Goal: Download file/media: Obtain a digital file from the website

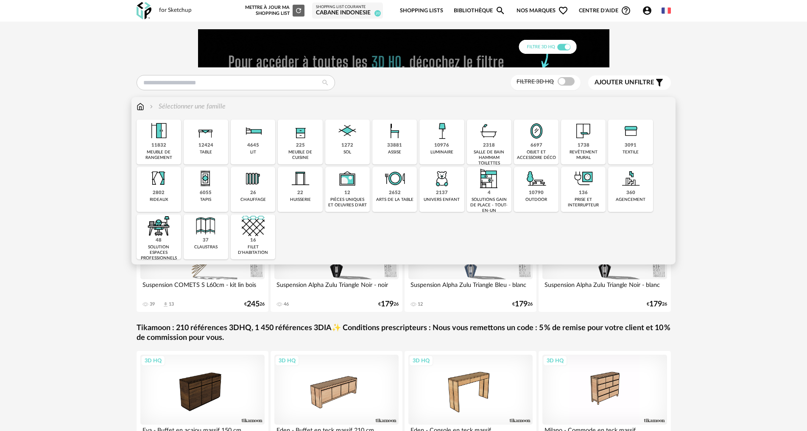
click at [522, 150] on div "objet et accessoire déco" at bounding box center [535, 155] width 39 height 11
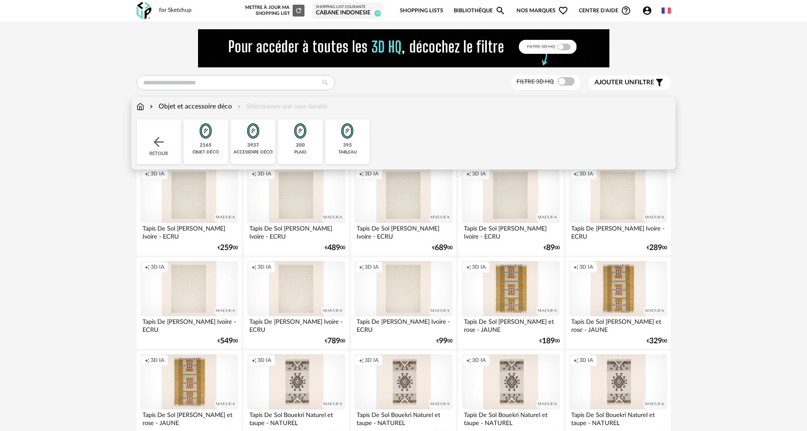
click at [216, 138] on img at bounding box center [205, 131] width 23 height 23
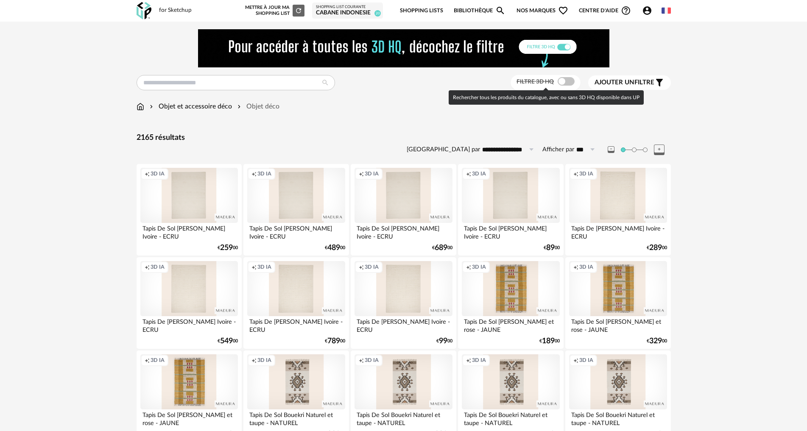
click at [564, 81] on span at bounding box center [565, 81] width 17 height 8
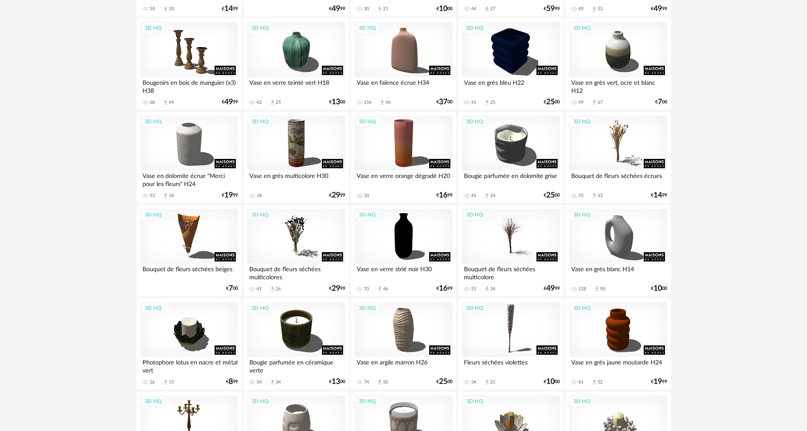
scroll to position [381, 0]
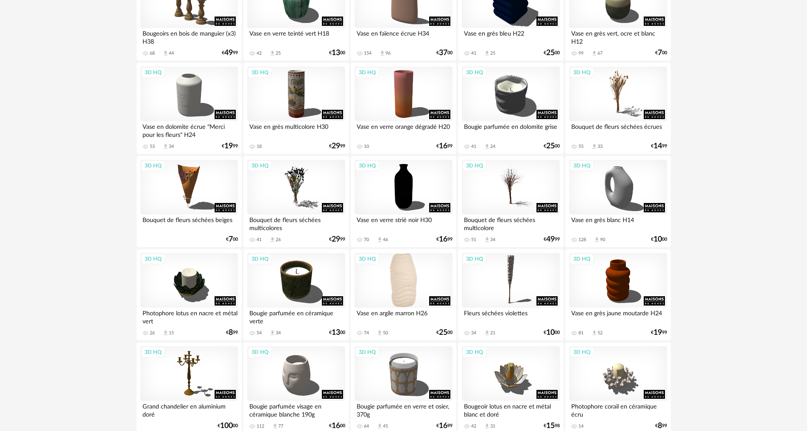
click at [400, 279] on div "3D HQ" at bounding box center [402, 280] width 97 height 55
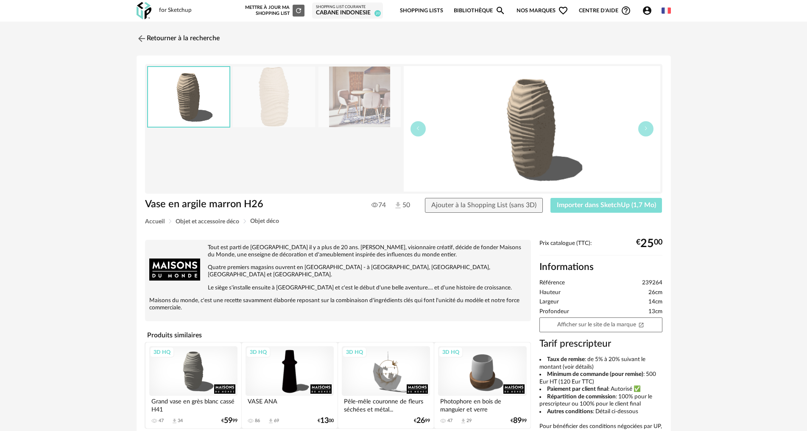
click at [601, 200] on button "Importer dans SketchUp (1,7 Mo)" at bounding box center [606, 205] width 112 height 15
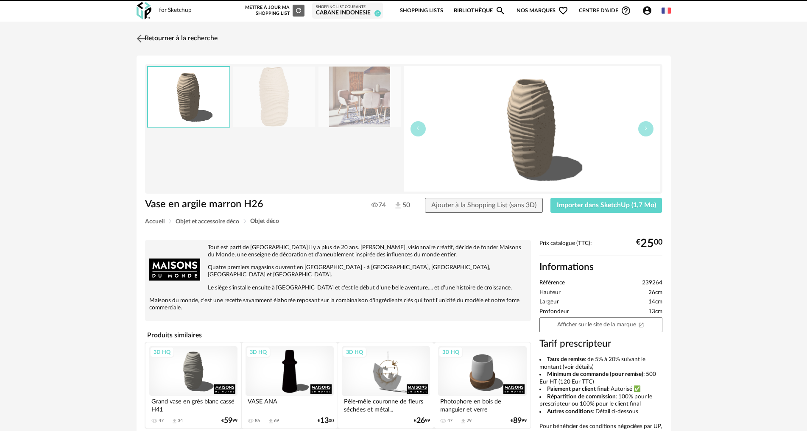
click at [139, 39] on img at bounding box center [140, 38] width 12 height 12
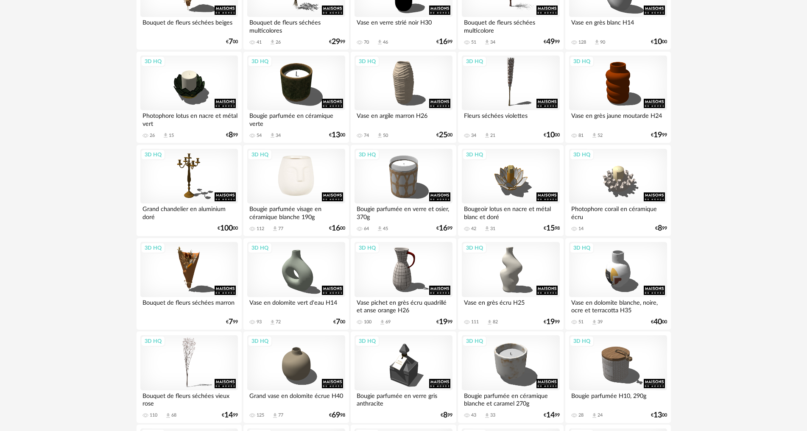
scroll to position [579, 0]
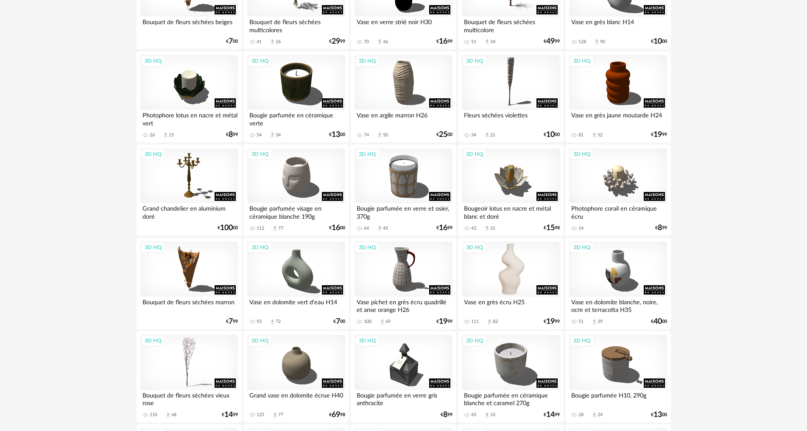
click at [493, 272] on div "3D HQ" at bounding box center [510, 269] width 97 height 55
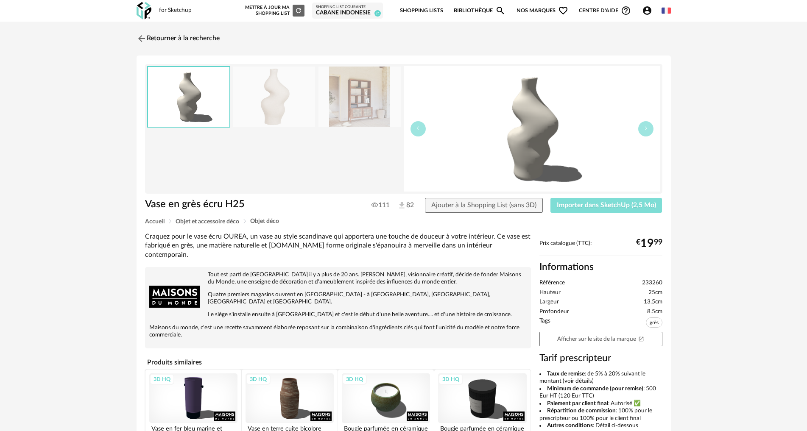
click at [639, 205] on span "Importer dans SketchUp (2,5 Mo)" at bounding box center [606, 205] width 99 height 7
click at [140, 39] on img at bounding box center [140, 38] width 12 height 12
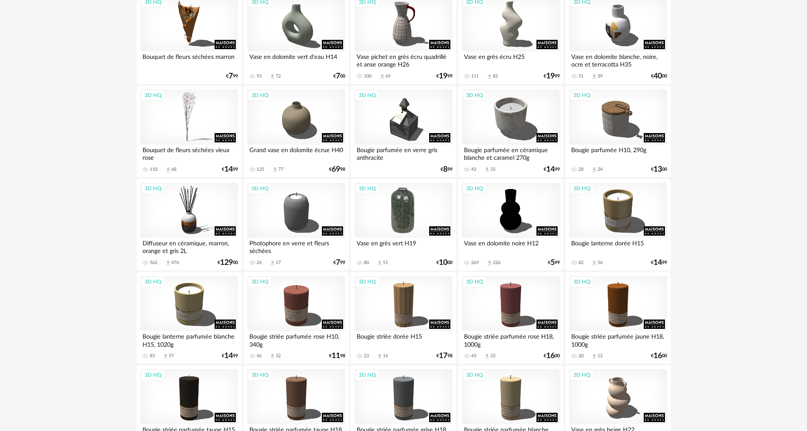
scroll to position [834, 0]
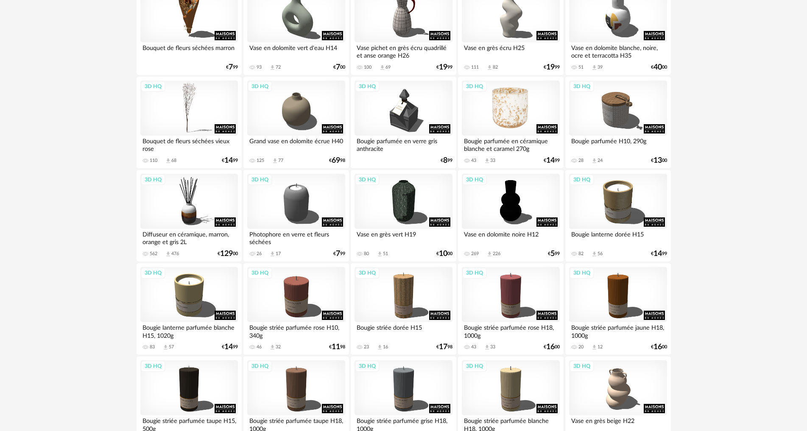
click at [505, 115] on div "3D HQ" at bounding box center [510, 108] width 97 height 55
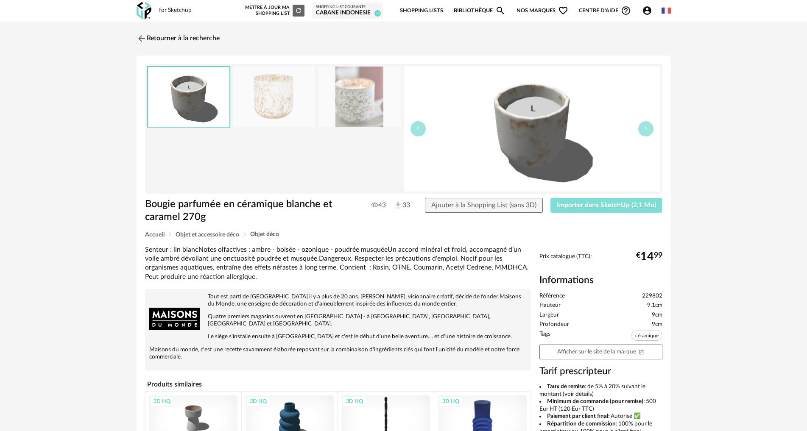
click at [587, 206] on span "Importer dans SketchUp (2,1 Mo)" at bounding box center [606, 205] width 99 height 7
click at [138, 39] on img at bounding box center [140, 38] width 12 height 12
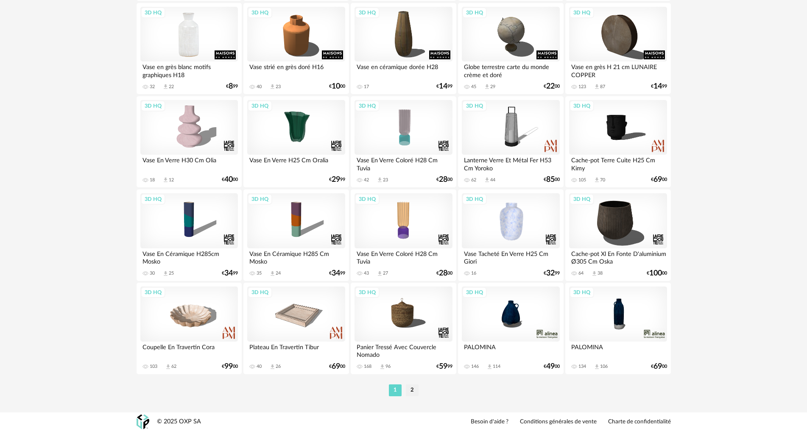
scroll to position [1654, 0]
click at [413, 388] on li "2" at bounding box center [412, 390] width 13 height 12
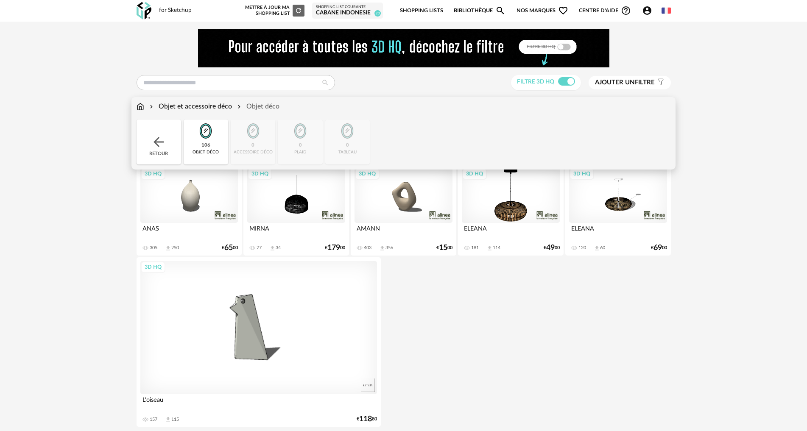
click at [151, 137] on img at bounding box center [158, 141] width 15 height 15
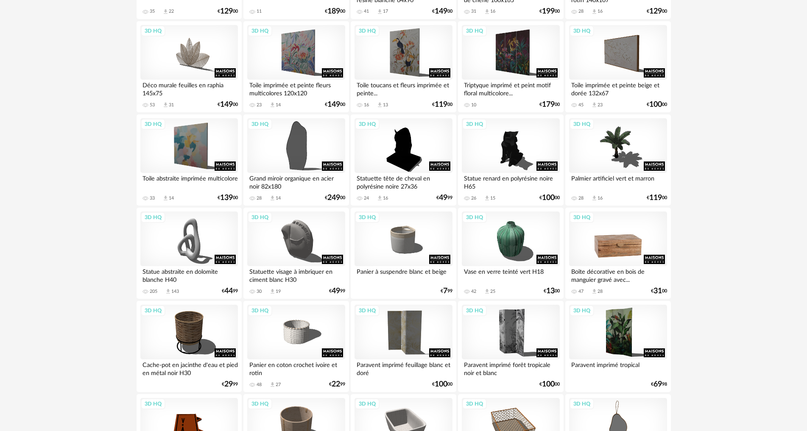
scroll to position [1356, 0]
click at [180, 241] on div "3D HQ" at bounding box center [188, 238] width 97 height 55
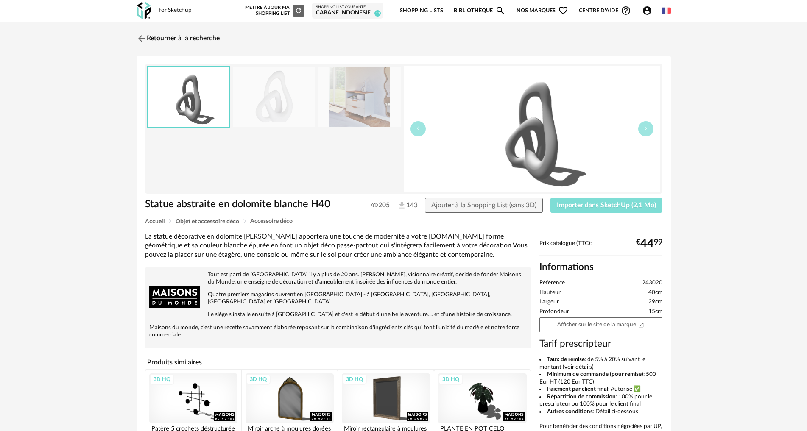
click at [564, 200] on button "Importer dans SketchUp (2,1 Mo)" at bounding box center [606, 205] width 112 height 15
click at [140, 36] on img at bounding box center [140, 38] width 12 height 12
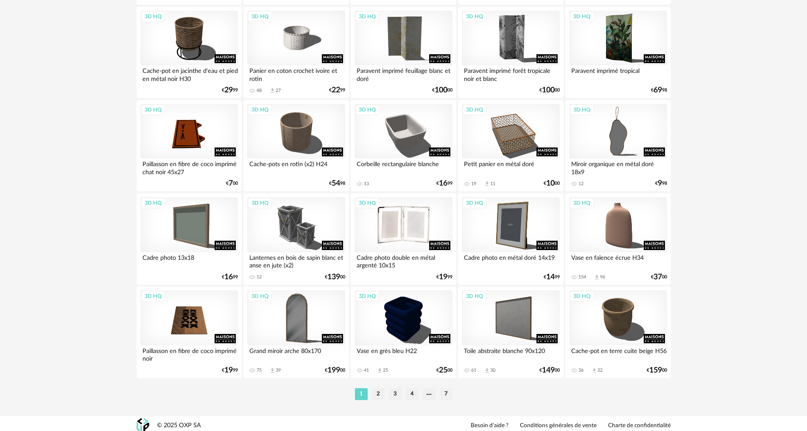
scroll to position [1654, 0]
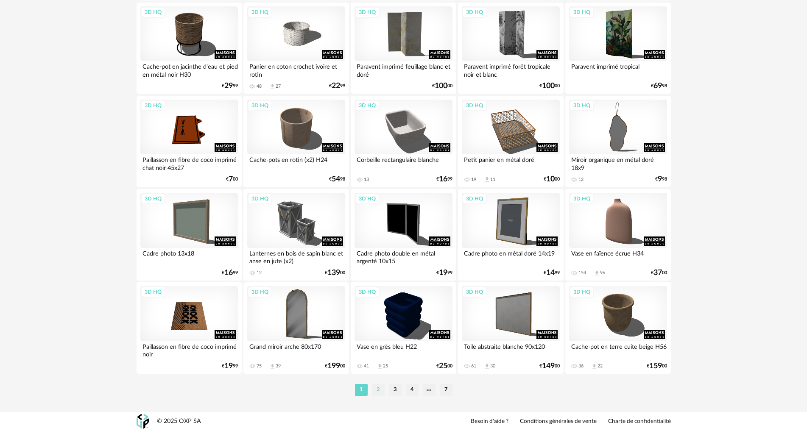
click at [378, 387] on li "2" at bounding box center [378, 390] width 13 height 12
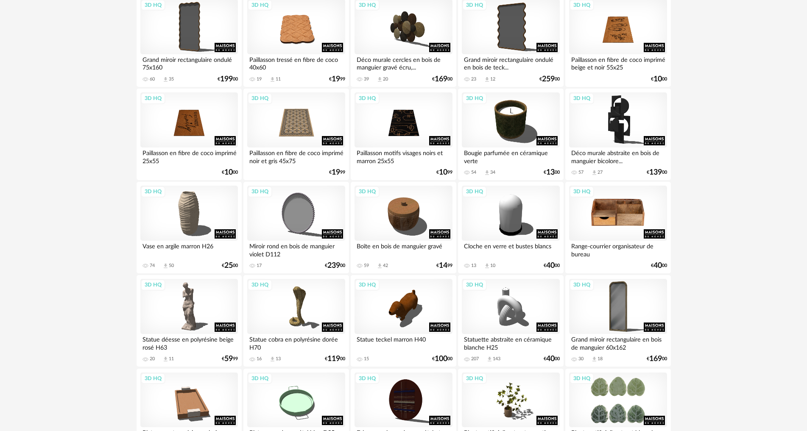
scroll to position [1017, 0]
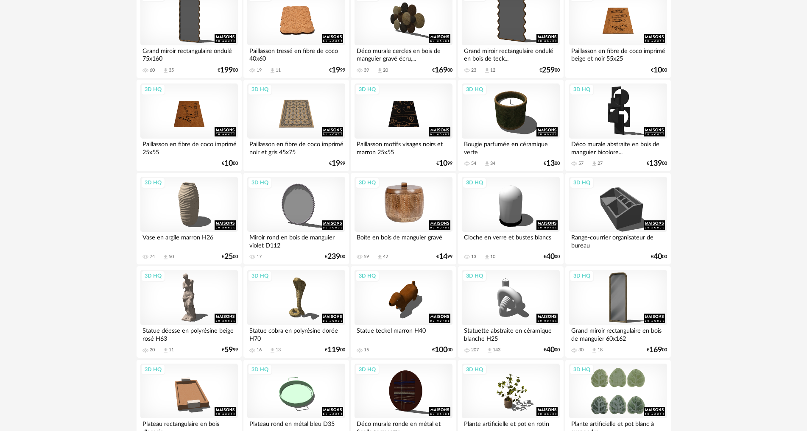
click at [391, 217] on div "3D HQ" at bounding box center [402, 204] width 97 height 55
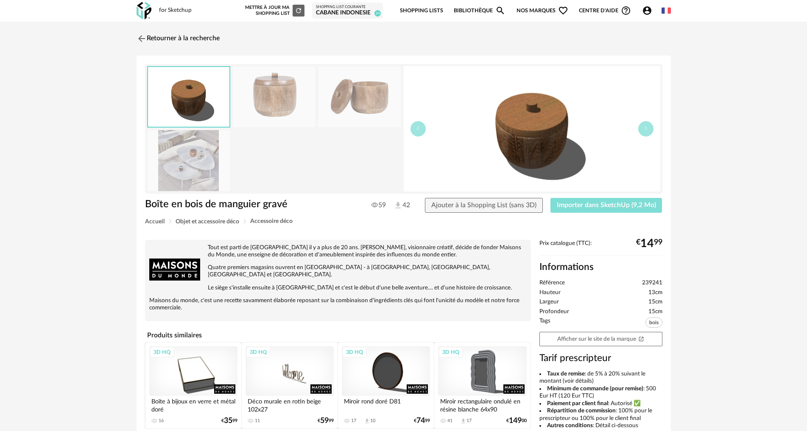
click at [602, 206] on span "Importer dans SketchUp (9,2 Mo)" at bounding box center [606, 205] width 99 height 7
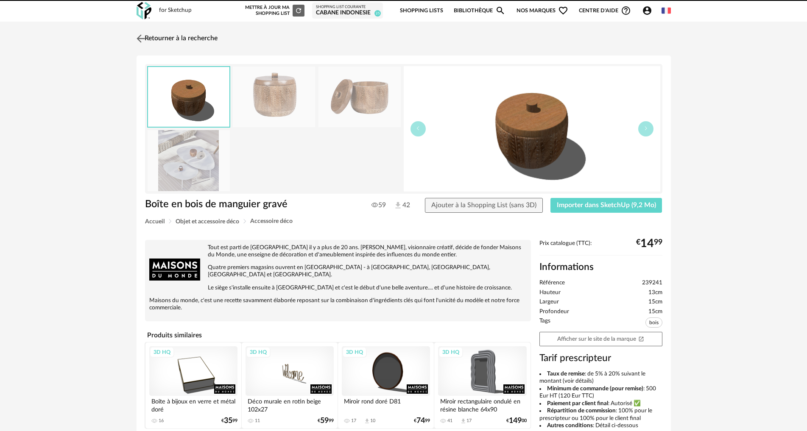
click at [139, 34] on img at bounding box center [140, 38] width 12 height 12
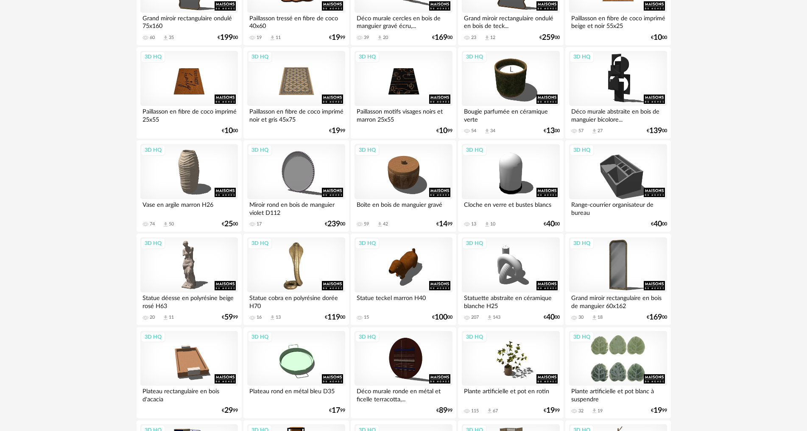
scroll to position [1102, 0]
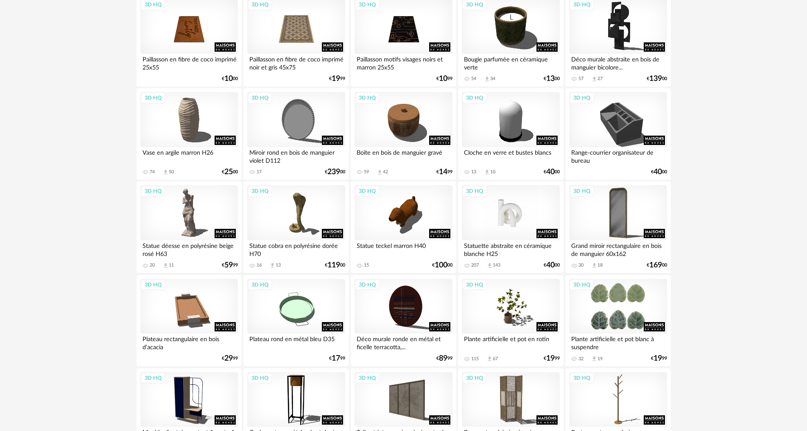
click at [510, 223] on div "3D HQ" at bounding box center [510, 212] width 97 height 55
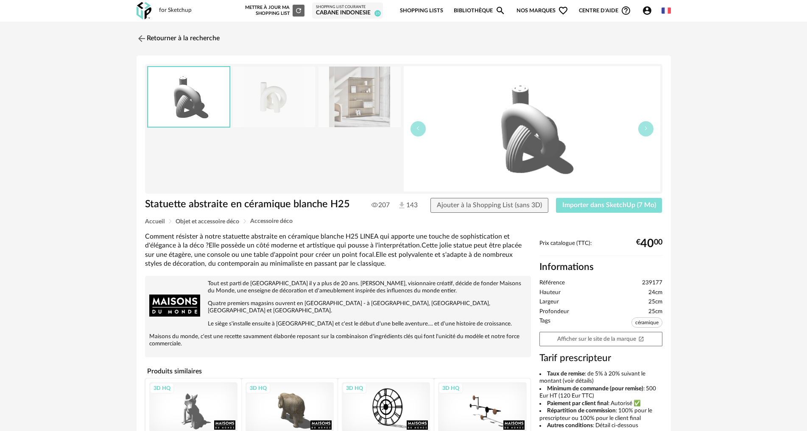
click at [635, 210] on button "Importer dans SketchUp (7 Mo)" at bounding box center [609, 205] width 106 height 15
click at [139, 42] on img at bounding box center [140, 38] width 12 height 12
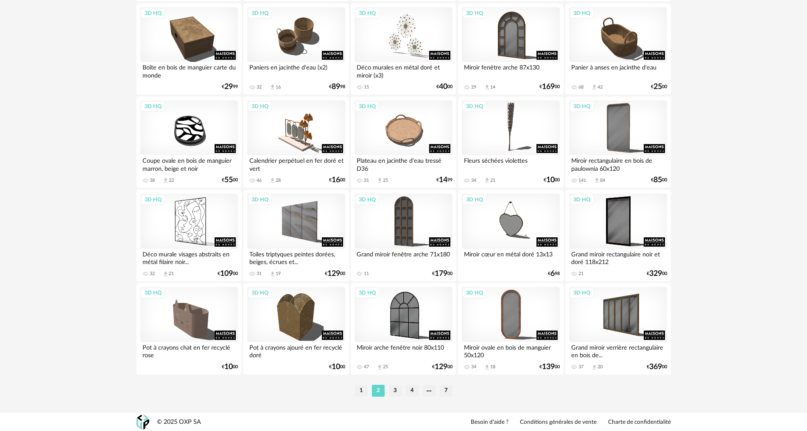
scroll to position [1654, 0]
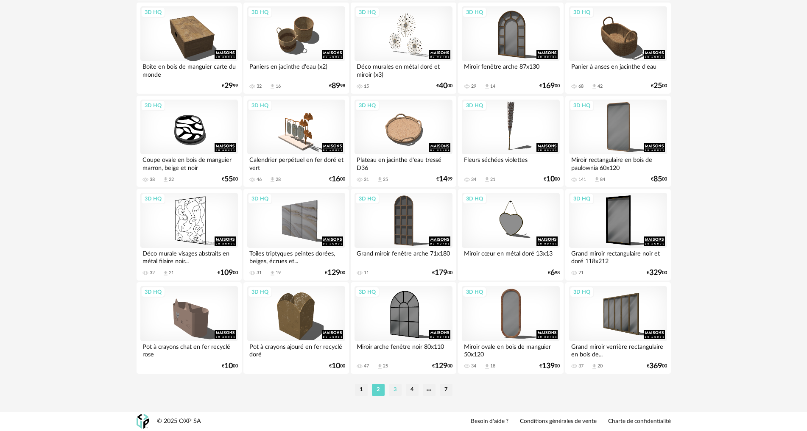
click at [397, 390] on li "3" at bounding box center [395, 390] width 13 height 12
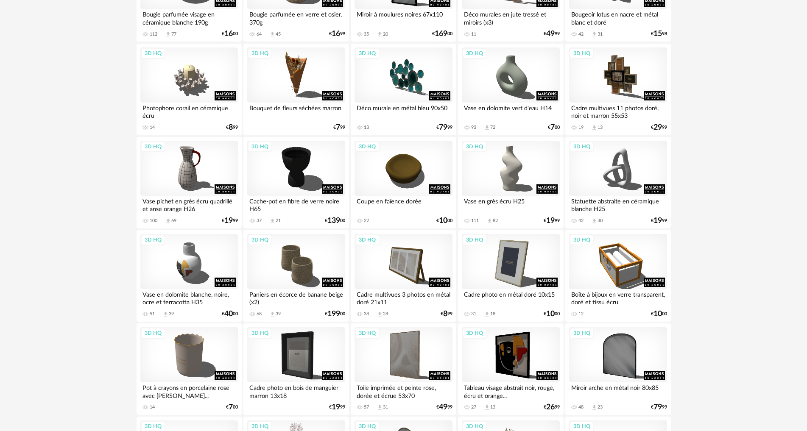
scroll to position [805, 0]
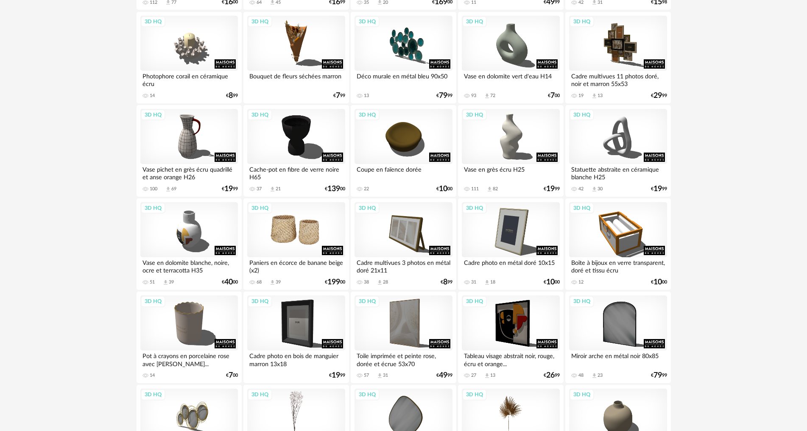
click at [321, 233] on div "3D HQ" at bounding box center [295, 229] width 97 height 55
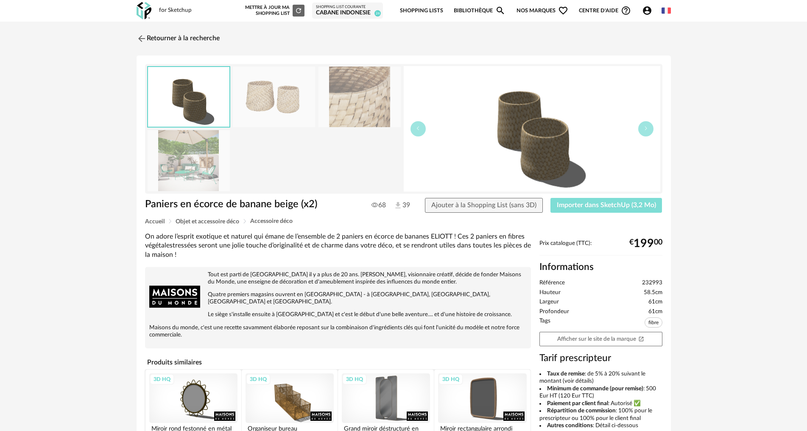
click at [600, 212] on button "Importer dans SketchUp (3,2 Mo)" at bounding box center [606, 205] width 112 height 15
click at [136, 41] on img at bounding box center [140, 38] width 12 height 12
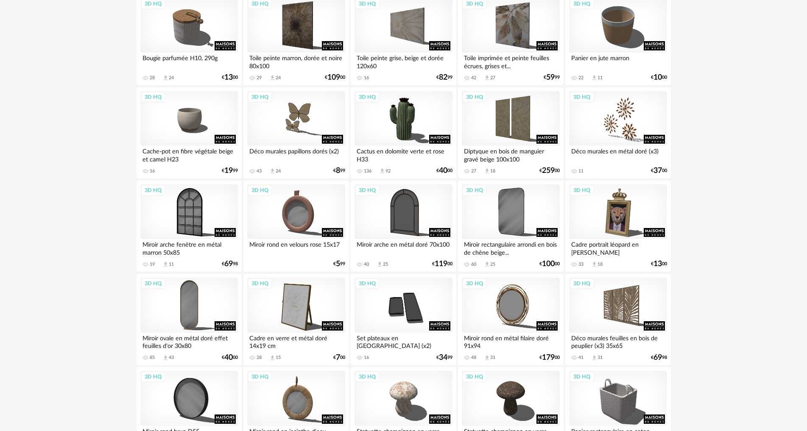
scroll to position [1653, 0]
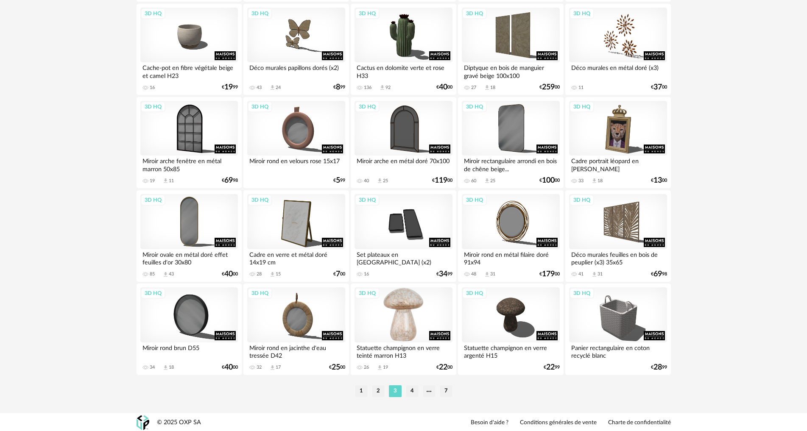
click at [409, 331] on div "3D HQ" at bounding box center [402, 314] width 97 height 55
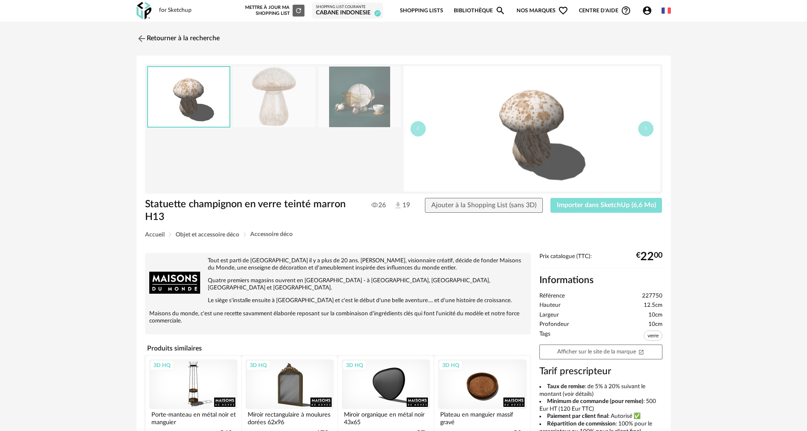
click at [605, 208] on span "Importer dans SketchUp (6,6 Mo)" at bounding box center [606, 205] width 99 height 7
click at [142, 32] on img at bounding box center [140, 38] width 12 height 12
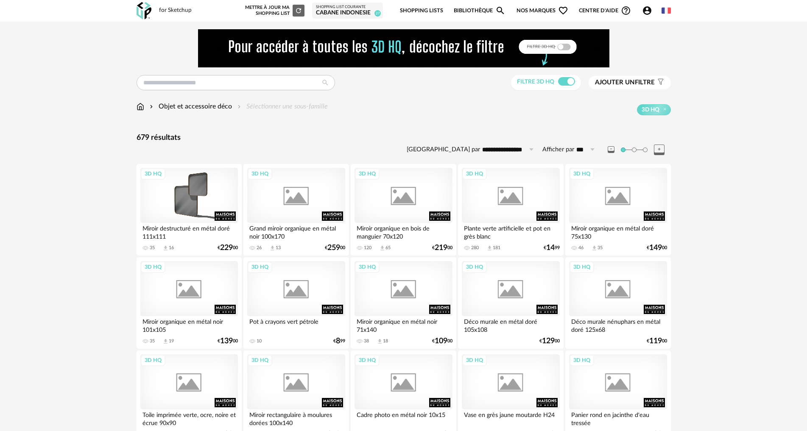
scroll to position [1653, 0]
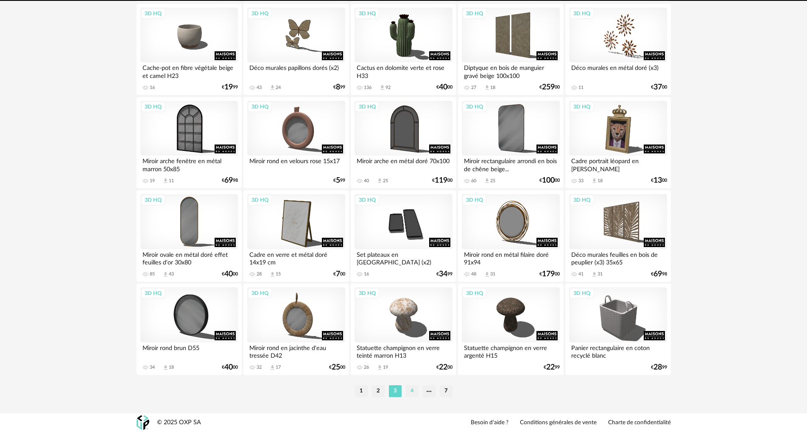
click at [407, 392] on li "4" at bounding box center [412, 391] width 13 height 12
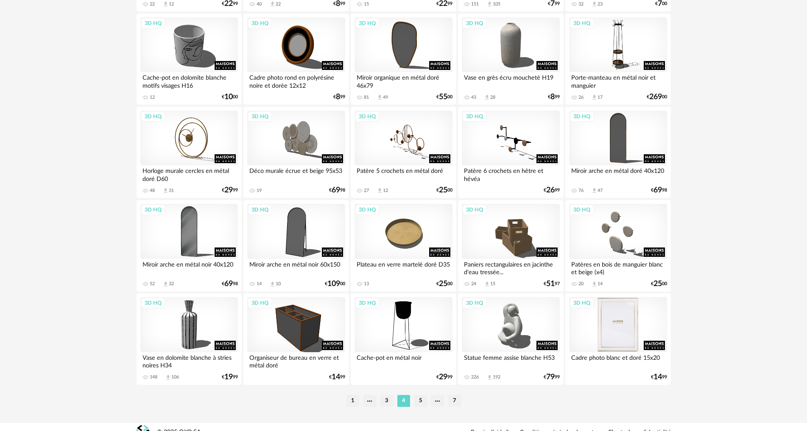
scroll to position [1654, 0]
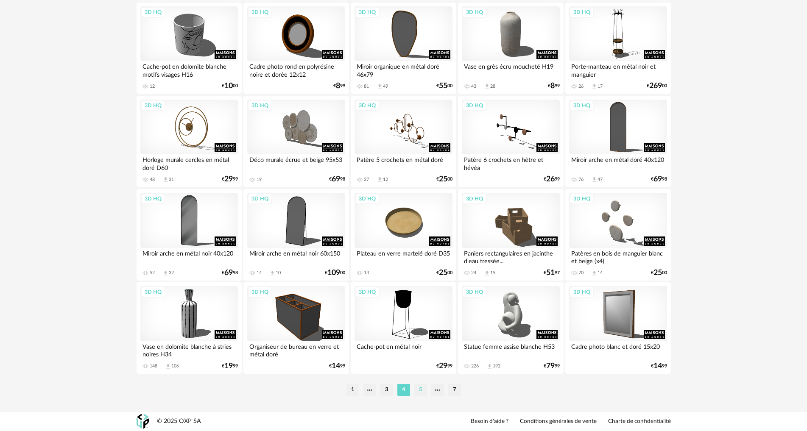
click at [417, 393] on li "5" at bounding box center [420, 390] width 13 height 12
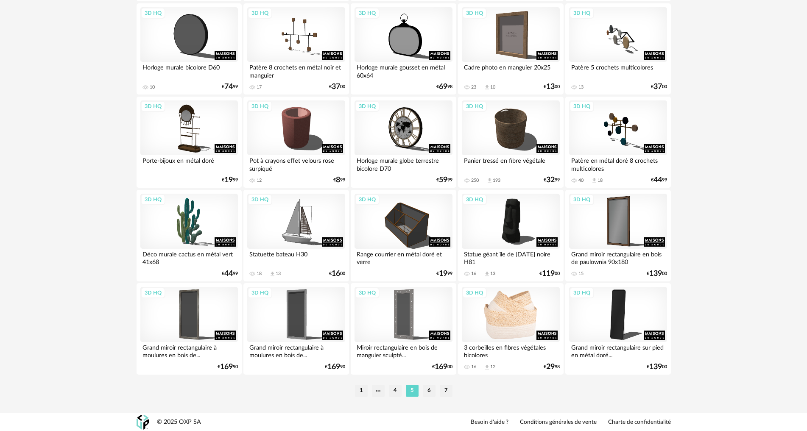
scroll to position [1654, 0]
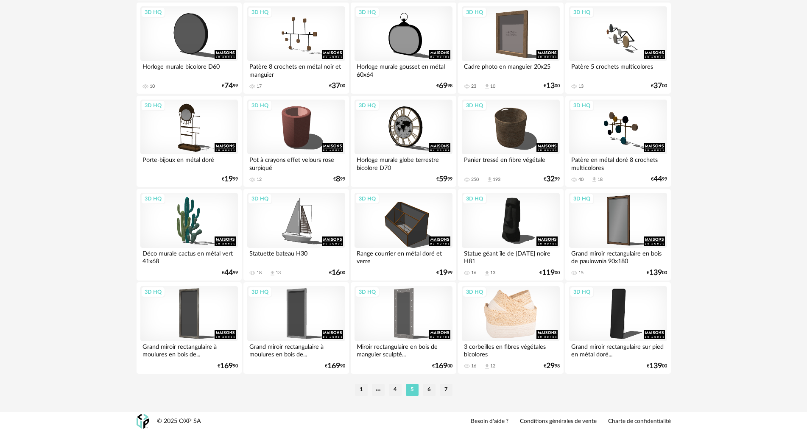
click at [492, 328] on div "3D HQ" at bounding box center [510, 313] width 97 height 55
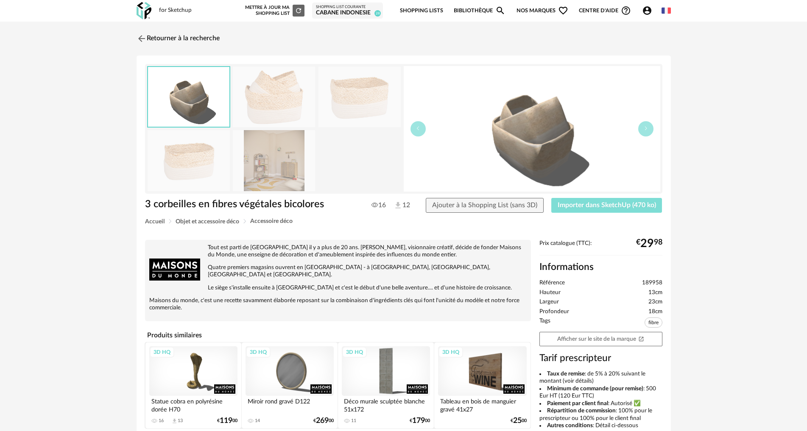
click at [573, 200] on button "Importer dans SketchUp (470 ko)" at bounding box center [606, 205] width 111 height 15
click at [146, 42] on img at bounding box center [140, 38] width 12 height 12
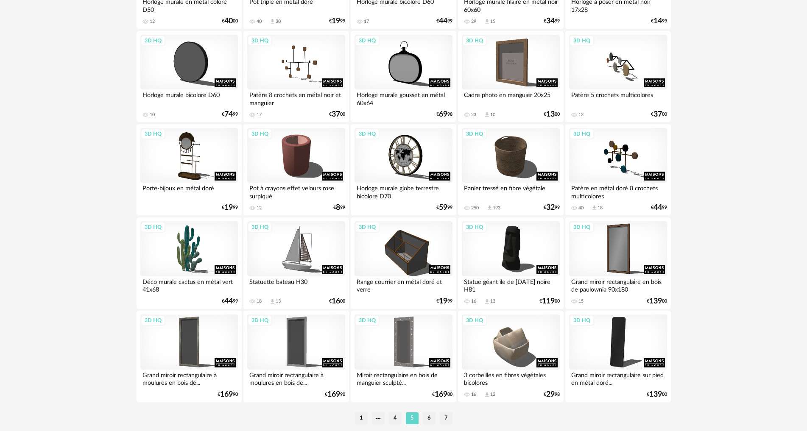
scroll to position [1654, 0]
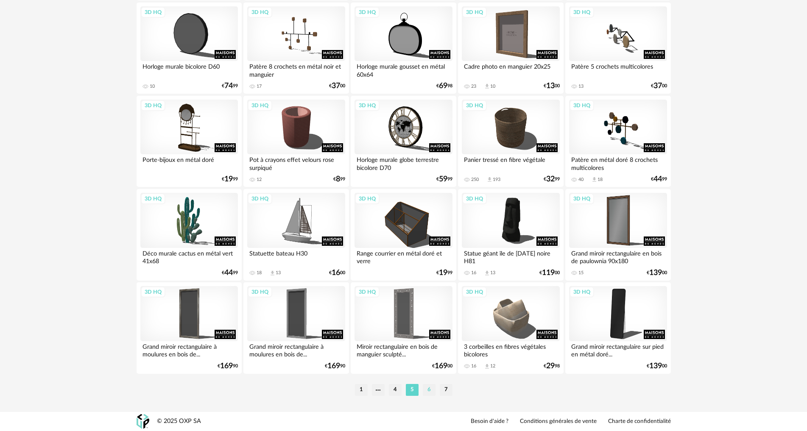
click at [429, 394] on li "6" at bounding box center [429, 390] width 13 height 12
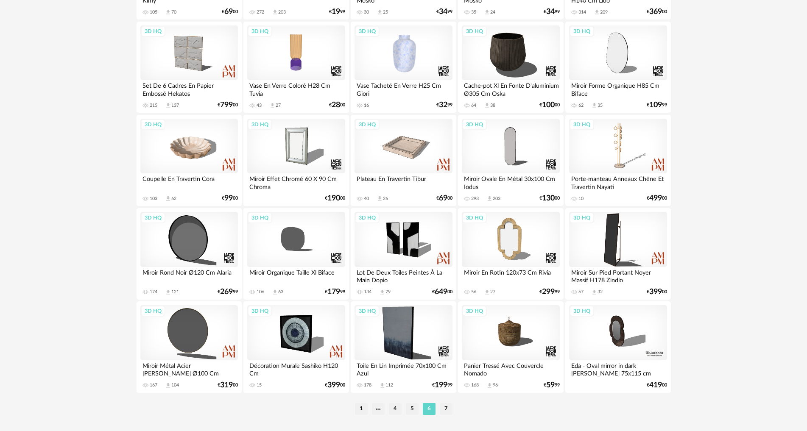
scroll to position [1654, 0]
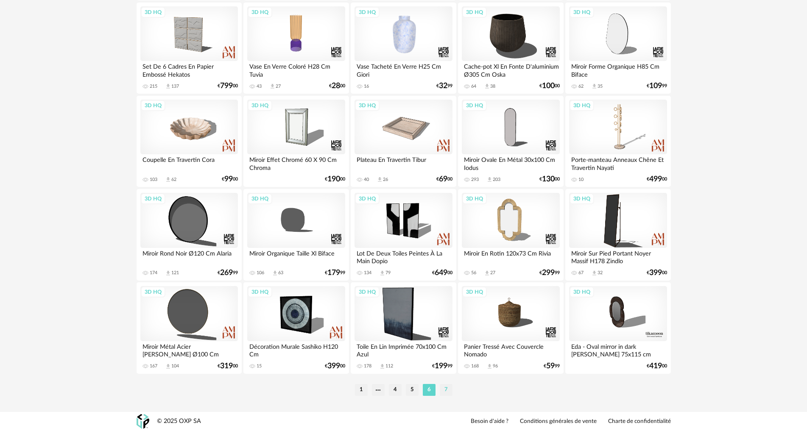
click at [442, 390] on li "7" at bounding box center [446, 390] width 13 height 12
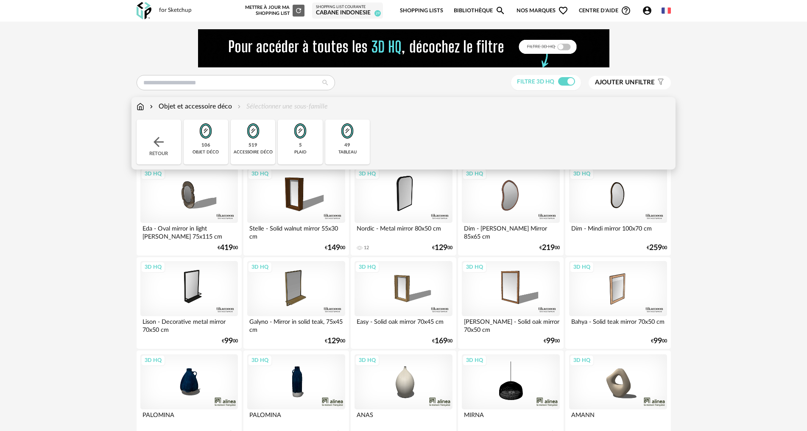
click at [148, 131] on div "Retour" at bounding box center [158, 142] width 45 height 45
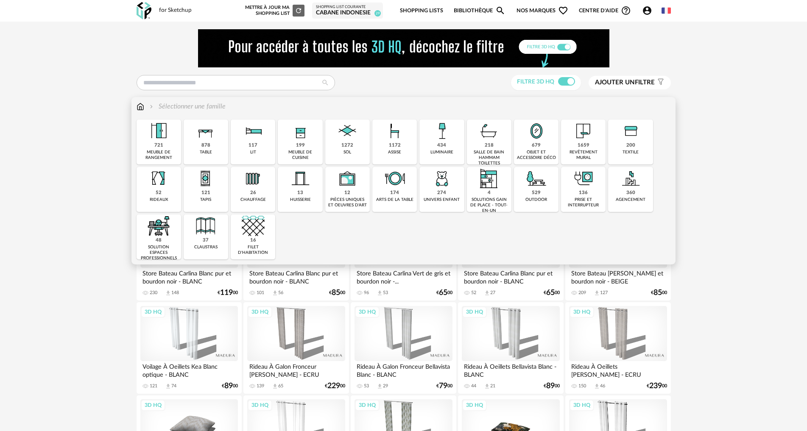
click at [549, 147] on div "679 objet et accessoire déco" at bounding box center [536, 142] width 45 height 45
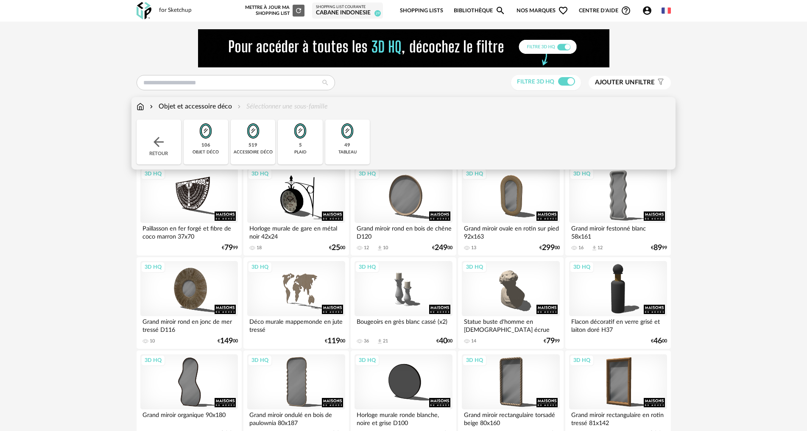
click at [236, 151] on div "accessoire déco" at bounding box center [253, 153] width 39 height 6
